Goal: Find specific page/section: Find specific page/section

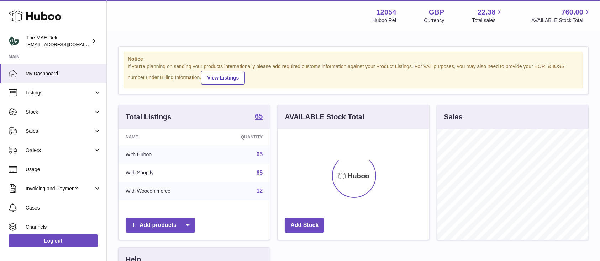
scroll to position [111, 151]
click at [258, 116] on strong "65" at bounding box center [259, 116] width 8 height 7
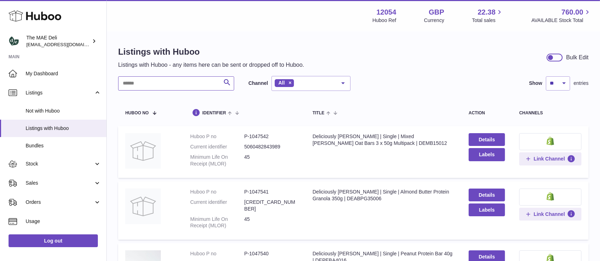
click at [175, 80] on input "text" at bounding box center [176, 83] width 116 height 14
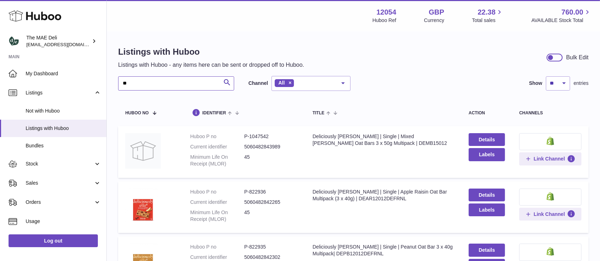
type input "*"
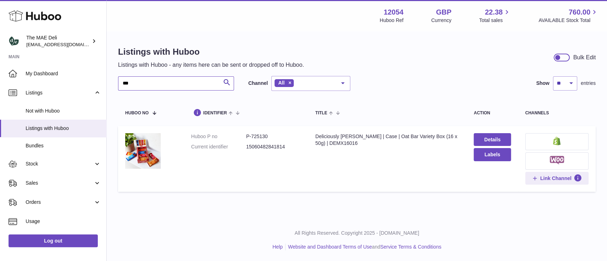
type input "***"
click at [564, 35] on div "Listings with Huboo Listings with Huboo - any items here can be sent or dropped…" at bounding box center [357, 121] width 501 height 178
